Goal: Communication & Community: Answer question/provide support

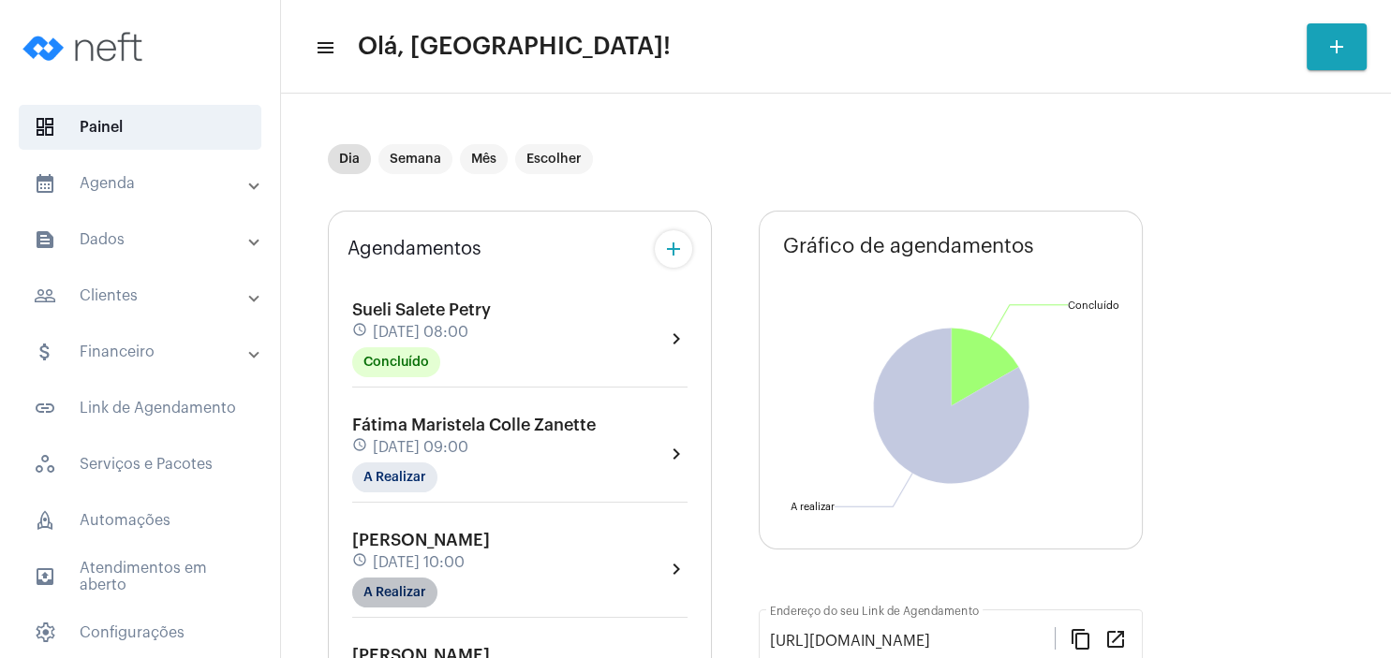
click at [425, 596] on mat-chip "A Realizar" at bounding box center [394, 593] width 85 height 30
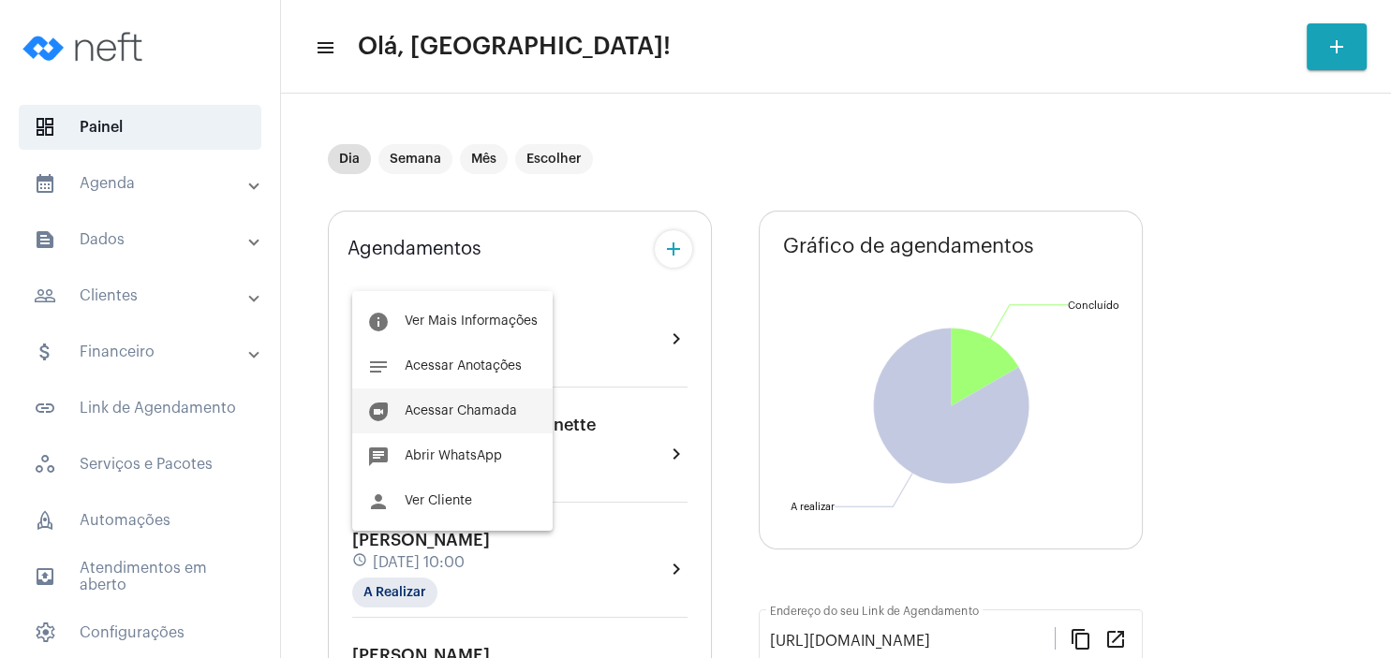
click at [477, 400] on button "duo [PERSON_NAME]" at bounding box center [452, 411] width 200 height 45
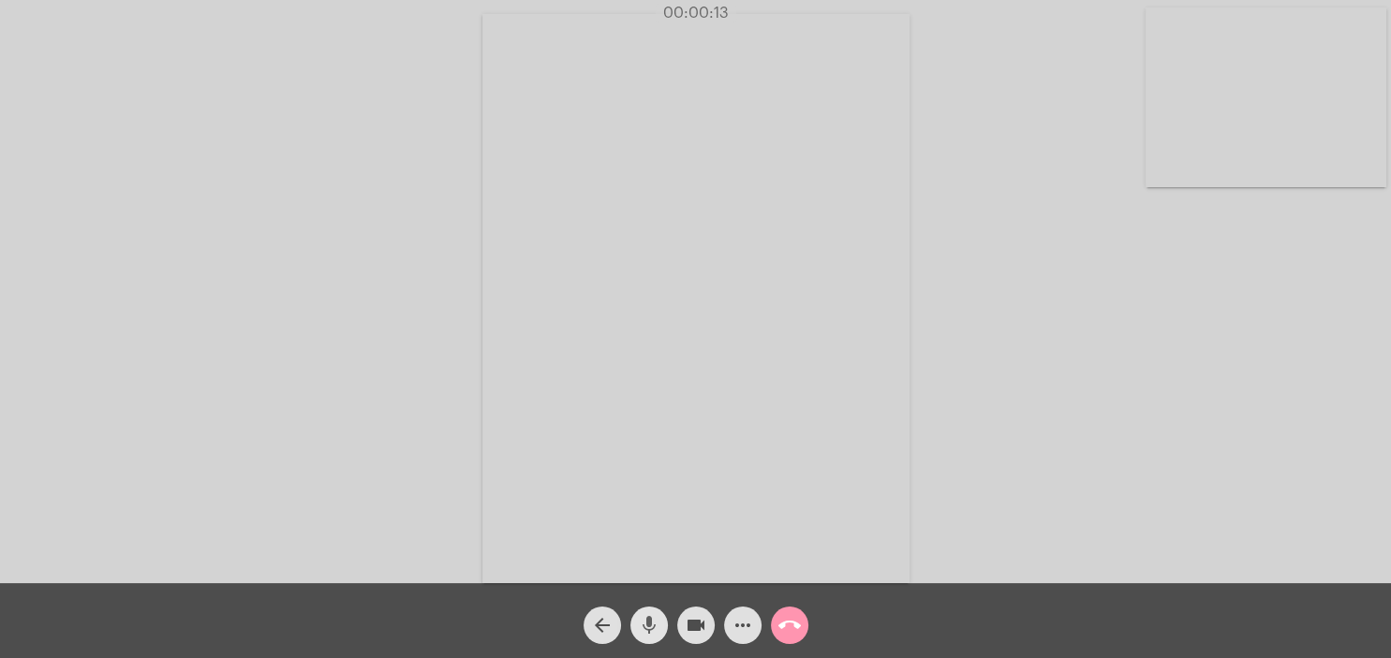
click at [646, 629] on mat-icon "mic" at bounding box center [649, 625] width 22 height 22
click at [699, 628] on mat-icon "videocam" at bounding box center [696, 625] width 22 height 22
click at [696, 638] on span "videocam_off" at bounding box center [696, 625] width 22 height 37
click at [641, 624] on mat-icon "mic_off" at bounding box center [649, 625] width 22 height 22
click at [653, 629] on mat-icon "mic" at bounding box center [649, 625] width 22 height 22
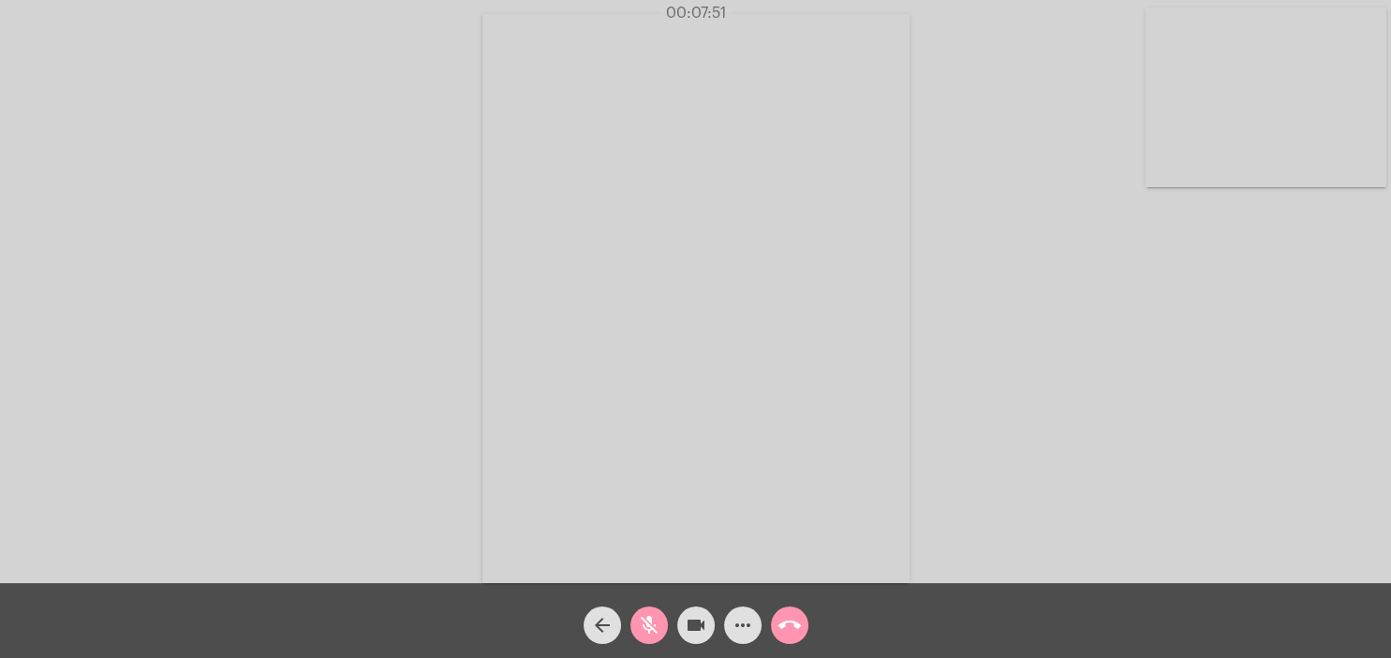
click at [635, 631] on button "mic_off" at bounding box center [648, 625] width 37 height 37
click at [642, 621] on mat-icon "mic" at bounding box center [649, 625] width 22 height 22
click at [642, 621] on mat-icon "mic_off" at bounding box center [649, 625] width 22 height 22
click at [652, 631] on mat-icon "mic" at bounding box center [649, 625] width 22 height 22
click at [644, 621] on mat-icon "mic_off" at bounding box center [649, 625] width 22 height 22
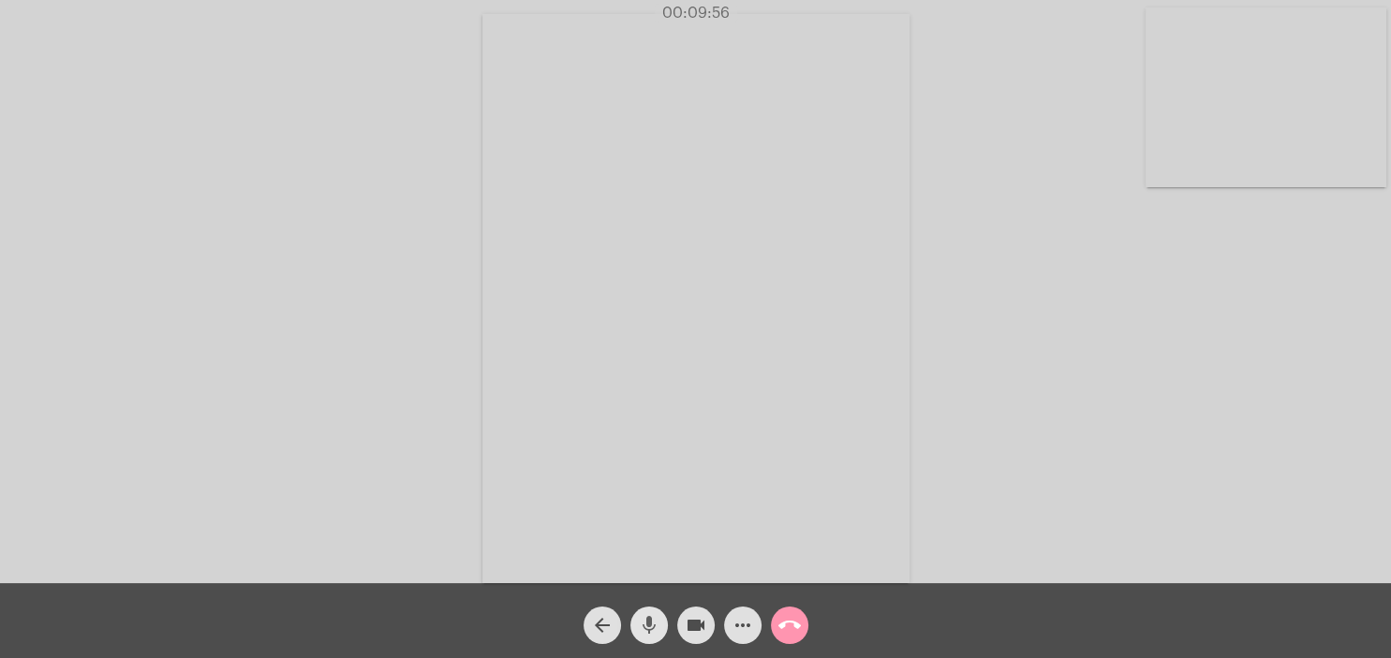
click at [648, 631] on mat-icon "mic" at bounding box center [649, 625] width 22 height 22
click at [1069, 164] on div "Acessando Câmera e Microfone..." at bounding box center [695, 296] width 1387 height 583
click at [650, 621] on mat-icon "mic_off" at bounding box center [649, 625] width 22 height 22
